Goal: Communication & Community: Answer question/provide support

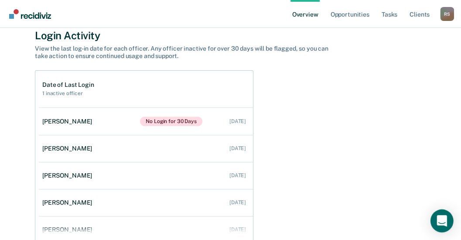
scroll to position [87, 0]
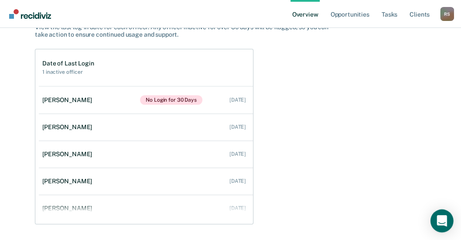
click at [441, 218] on icon "Open Intercom Messenger" at bounding box center [442, 220] width 10 height 11
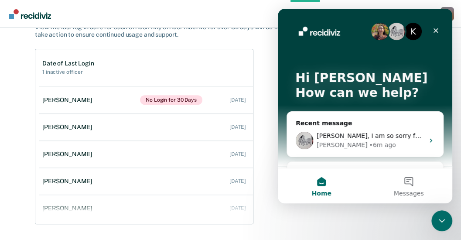
scroll to position [0, 0]
click at [390, 143] on div "[PERSON_NAME] • 6m ago" at bounding box center [370, 145] width 107 height 9
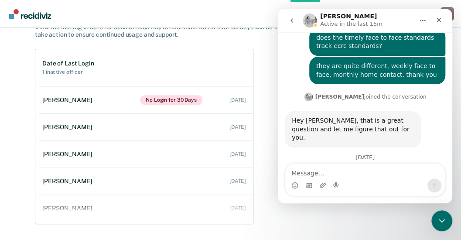
scroll to position [181, 0]
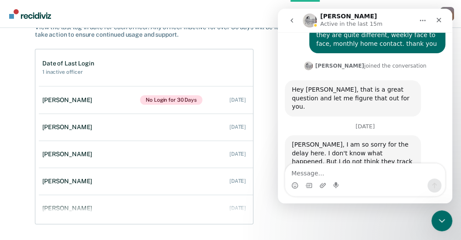
click at [334, 172] on textarea "Message…" at bounding box center [365, 171] width 160 height 15
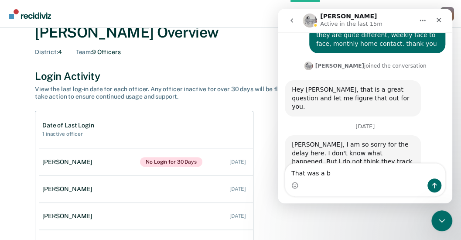
scroll to position [0, 0]
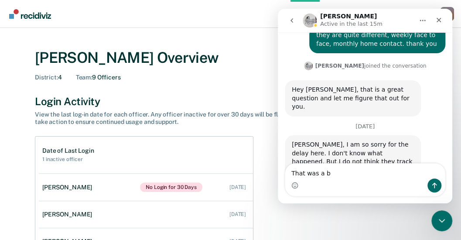
type textarea "That was a b"
click at [215, 68] on div "[PERSON_NAME] Overview District : 4 Team : 9 Officers" at bounding box center [231, 65] width 392 height 32
click at [435, 19] on div "Close" at bounding box center [439, 20] width 16 height 16
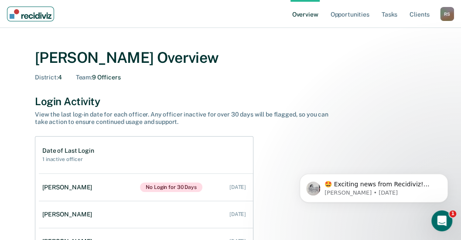
click at [23, 12] on img "Main navigation" at bounding box center [31, 14] width 42 height 10
click at [402, 17] on ul "Overview Opportunities Tasks Client s" at bounding box center [366, 14] width 150 height 28
click at [394, 16] on link "Tasks" at bounding box center [389, 14] width 19 height 28
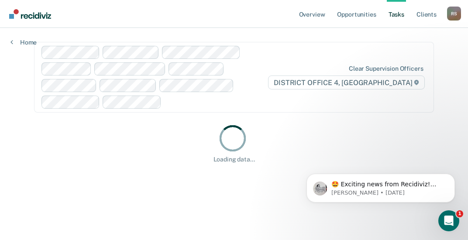
click at [378, 65] on div "Clear supervision officers DISTRICT OFFICE 4, [GEOGRAPHIC_DATA]" at bounding box center [347, 77] width 158 height 25
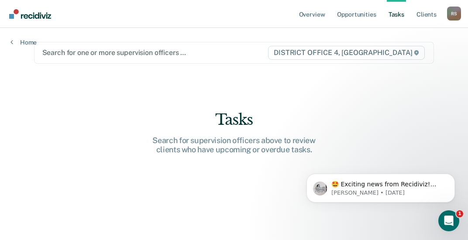
click at [241, 51] on div at bounding box center [154, 53] width 225 height 10
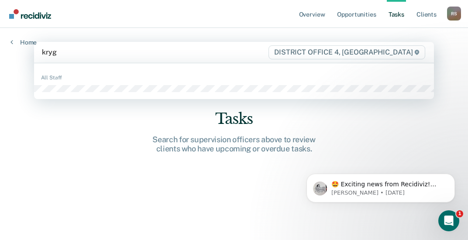
type input "kryge"
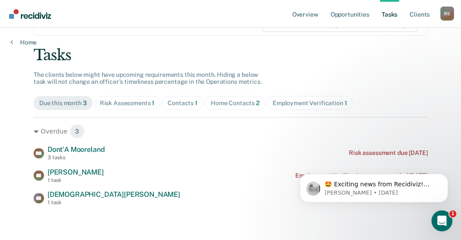
scroll to position [39, 0]
click at [137, 104] on div "Risk Assessments 1" at bounding box center [127, 102] width 55 height 7
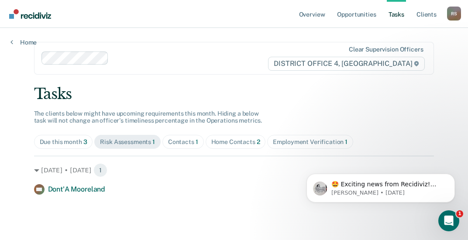
click at [188, 142] on div "Contacts 1" at bounding box center [183, 141] width 30 height 7
click at [226, 145] on span "Home Contacts 2" at bounding box center [236, 142] width 60 height 14
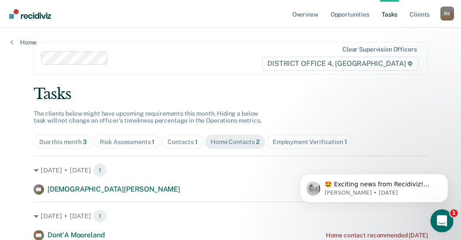
click at [439, 220] on icon "Open Intercom Messenger" at bounding box center [441, 220] width 14 height 14
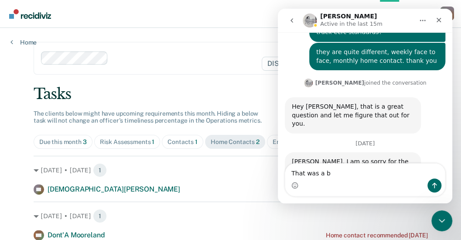
scroll to position [181, 0]
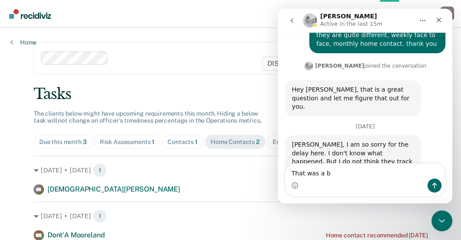
click at [329, 172] on textarea "That was a b" at bounding box center [365, 171] width 160 height 15
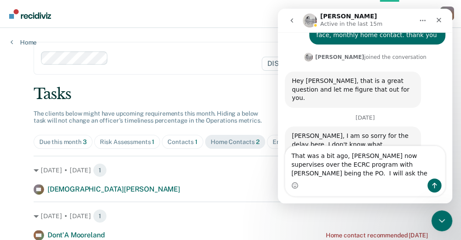
scroll to position [199, 0]
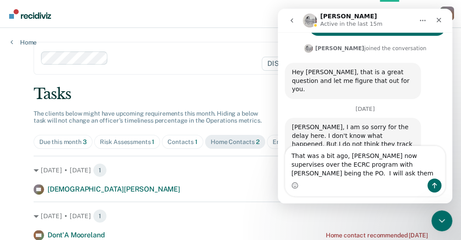
type textarea "That was a bit ago, [PERSON_NAME] now supervises over the ECRC program with [PE…"
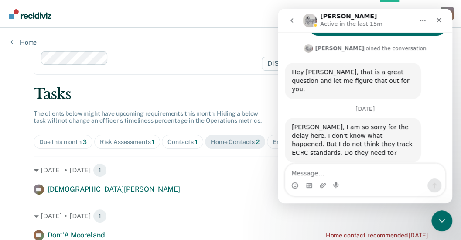
scroll to position [224, 0]
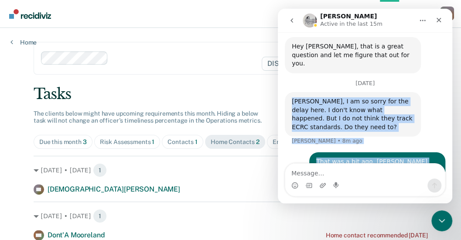
drag, startPoint x: 291, startPoint y: 74, endPoint x: 407, endPoint y: 159, distance: 143.9
click at [407, 159] on div "HI, [PERSON_NAME] was recently a PO for our ECRC Program [PERSON_NAME] • [DATE]…" at bounding box center [365, 26] width 161 height 361
copy div "[PERSON_NAME], I am so sorry for the delay here. I don't know what happened. Bu…"
